Goal: Use online tool/utility: Utilize a website feature to perform a specific function

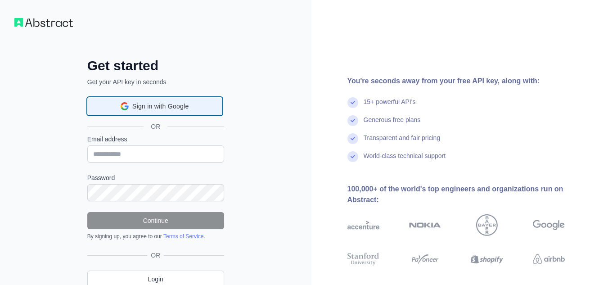
click at [154, 104] on span "Sign in with Google" at bounding box center [160, 106] width 56 height 9
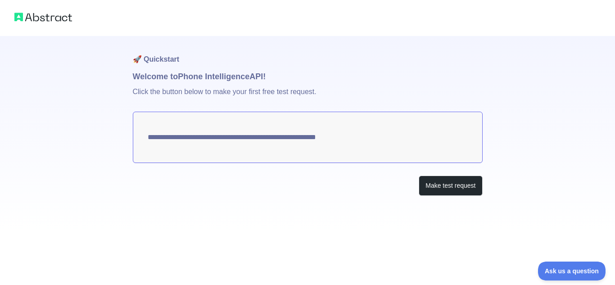
click at [228, 145] on textarea "**********" at bounding box center [308, 137] width 350 height 51
click at [445, 186] on button "Make test request" at bounding box center [450, 186] width 63 height 20
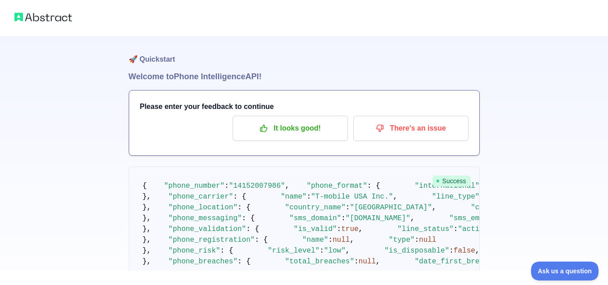
click at [444, 181] on span "Success" at bounding box center [452, 181] width 38 height 11
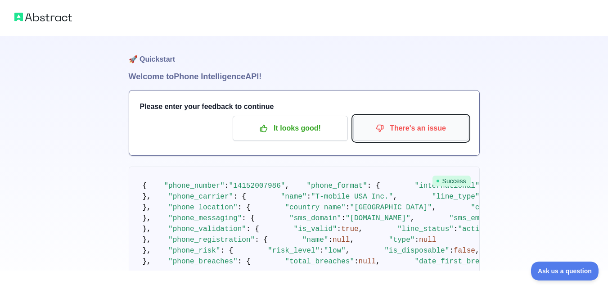
click at [385, 127] on icon "button" at bounding box center [380, 128] width 9 height 9
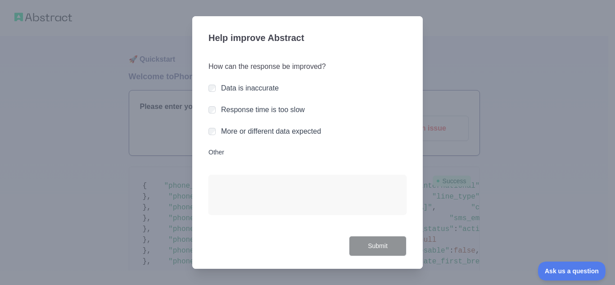
click at [211, 84] on div at bounding box center [212, 88] width 7 height 9
click at [220, 89] on div "Data is inaccurate" at bounding box center [308, 88] width 198 height 11
click at [221, 152] on label "Other" at bounding box center [308, 152] width 198 height 9
click at [221, 175] on textarea "Other" at bounding box center [308, 195] width 198 height 40
click at [476, 152] on div at bounding box center [307, 142] width 615 height 285
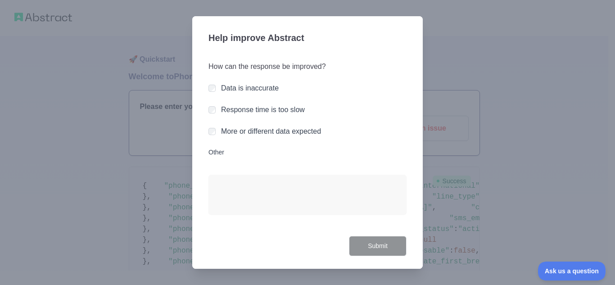
click at [209, 154] on label "Other" at bounding box center [308, 152] width 198 height 9
click at [209, 175] on textarea "Other" at bounding box center [308, 195] width 198 height 40
click at [217, 152] on label "Other" at bounding box center [308, 152] width 198 height 9
click at [217, 175] on textarea "Other" at bounding box center [308, 195] width 198 height 40
click at [210, 92] on div at bounding box center [212, 88] width 7 height 9
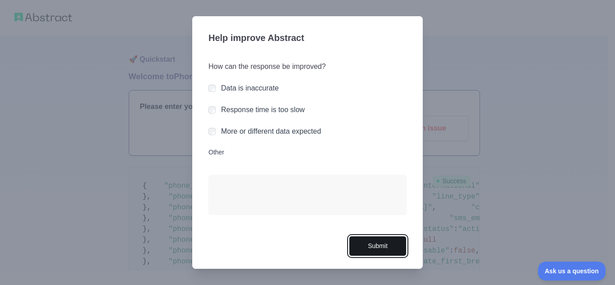
click at [390, 250] on button "Submit" at bounding box center [378, 246] width 58 height 20
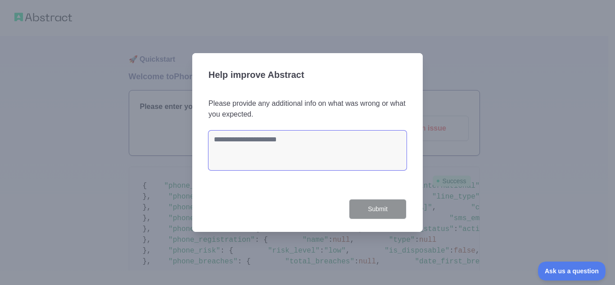
click at [326, 154] on textarea at bounding box center [308, 151] width 198 height 40
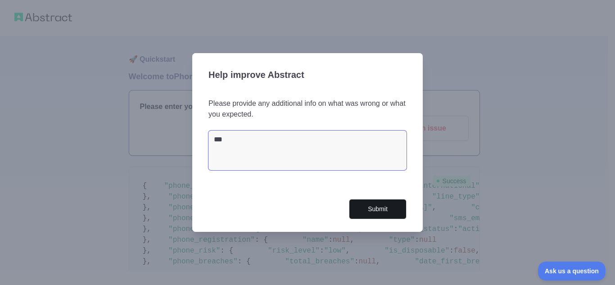
type textarea "***"
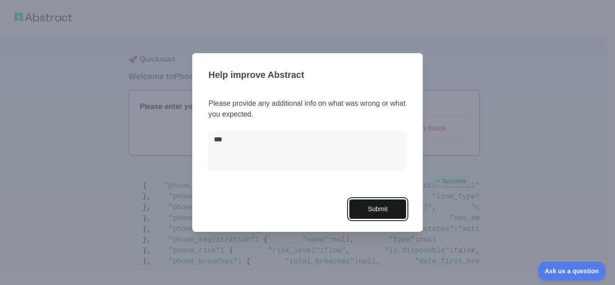
click at [369, 213] on button "Submit" at bounding box center [378, 209] width 58 height 20
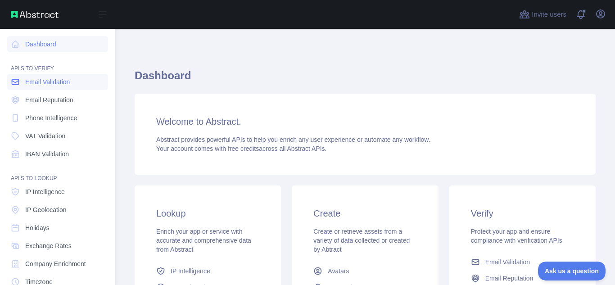
click at [59, 82] on span "Email Validation" at bounding box center [47, 81] width 45 height 9
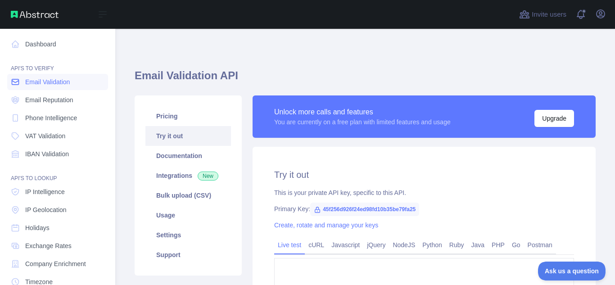
type textarea "**********"
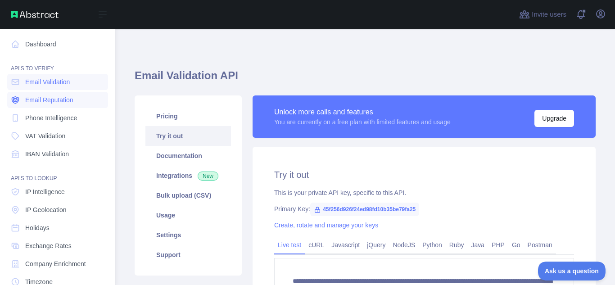
click at [59, 98] on span "Email Reputation" at bounding box center [49, 99] width 48 height 9
drag, startPoint x: 59, startPoint y: 115, endPoint x: 59, endPoint y: 127, distance: 11.7
click at [59, 115] on span "Phone Intelligence" at bounding box center [51, 117] width 52 height 9
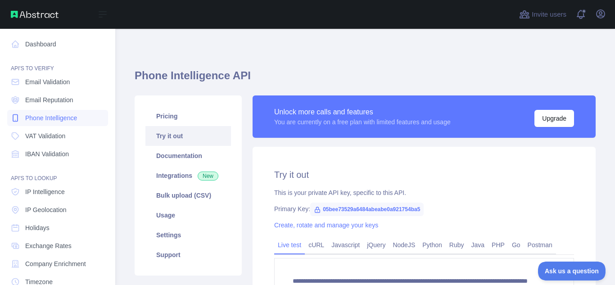
click at [46, 115] on span "Phone Intelligence" at bounding box center [51, 117] width 52 height 9
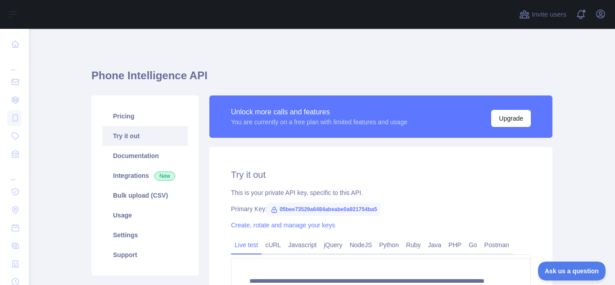
click at [128, 134] on link "Try it out" at bounding box center [145, 136] width 86 height 20
